Goal: Information Seeking & Learning: Check status

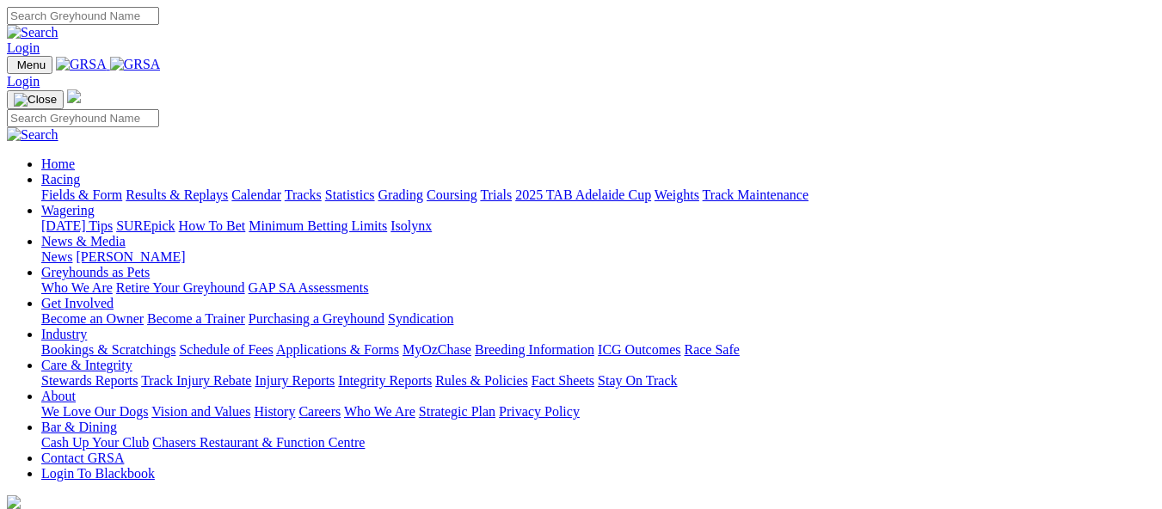
click at [80, 172] on link "Racing" at bounding box center [60, 179] width 39 height 15
click at [206, 188] on link "Results & Replays" at bounding box center [177, 195] width 102 height 15
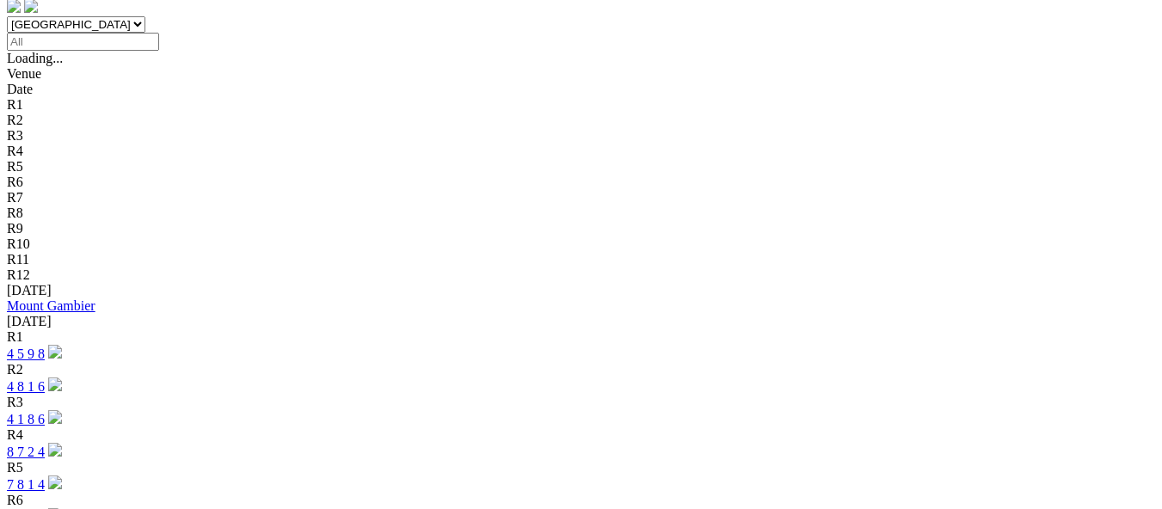
scroll to position [516, 0]
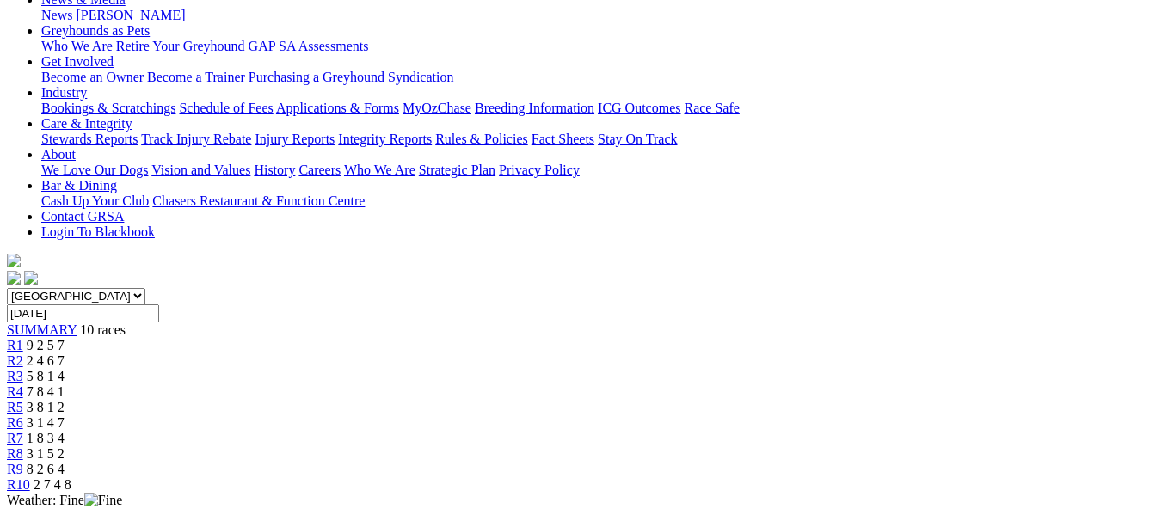
scroll to position [344, 0]
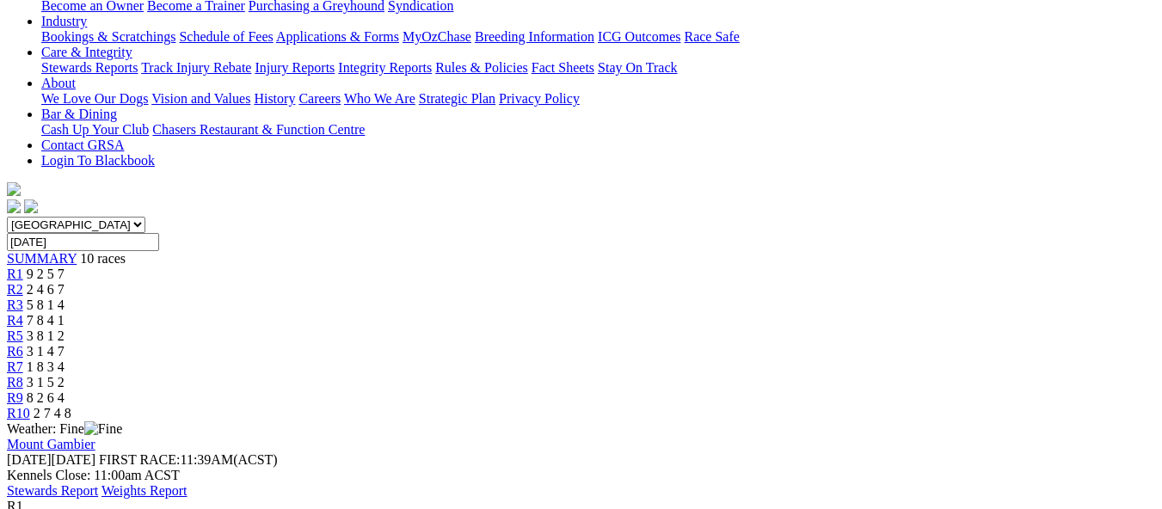
click at [98, 484] on link "Stewards Report" at bounding box center [52, 491] width 91 height 15
